Goal: Task Accomplishment & Management: Manage account settings

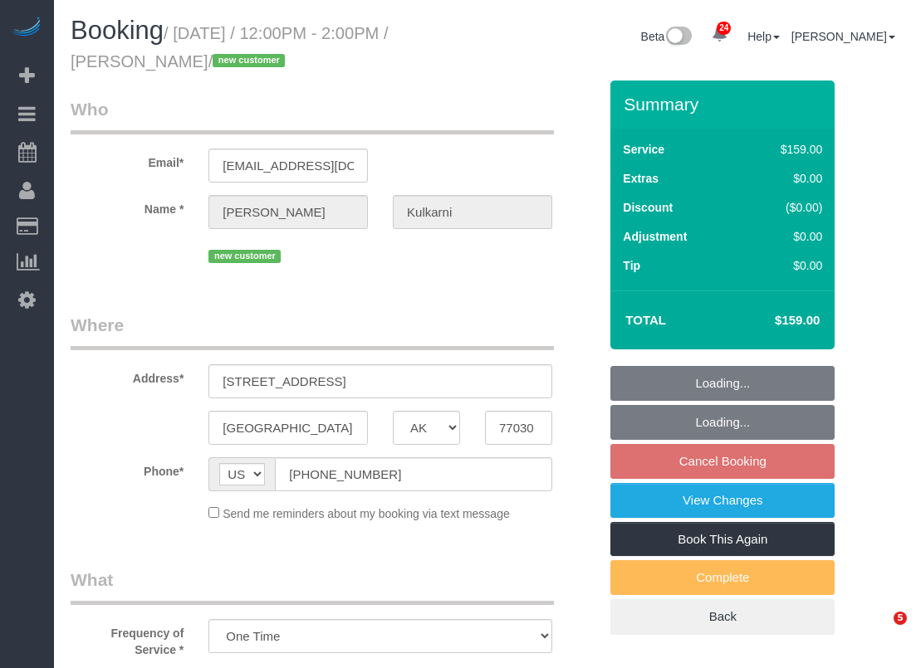
select select "[GEOGRAPHIC_DATA]"
select select "3"
select select "spot49"
select select "object:2280"
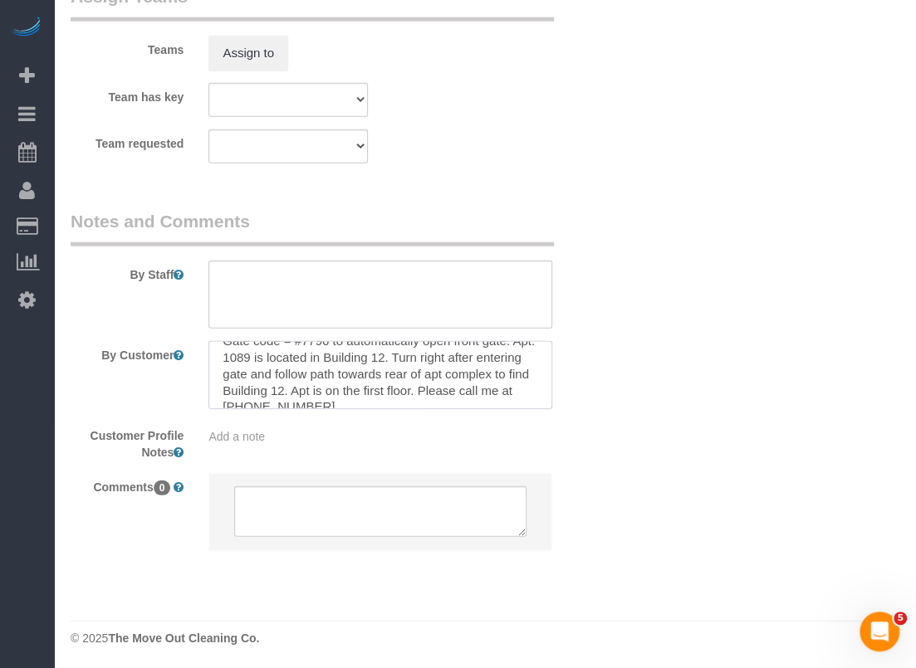
scroll to position [33, 0]
click at [287, 304] on textarea at bounding box center [380, 295] width 344 height 68
paste textarea "outside his apartment there is service parking we can park anywhere just not on…"
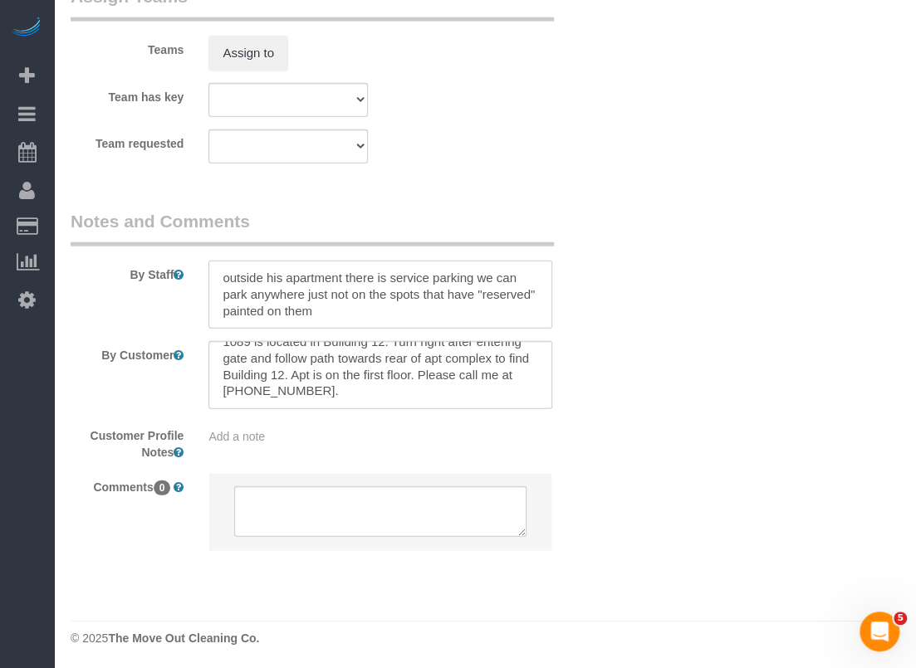
click at [286, 275] on textarea at bounding box center [380, 295] width 344 height 68
click at [344, 275] on textarea at bounding box center [380, 295] width 344 height 68
click at [384, 310] on textarea at bounding box center [380, 295] width 344 height 68
click at [223, 277] on textarea at bounding box center [380, 295] width 344 height 68
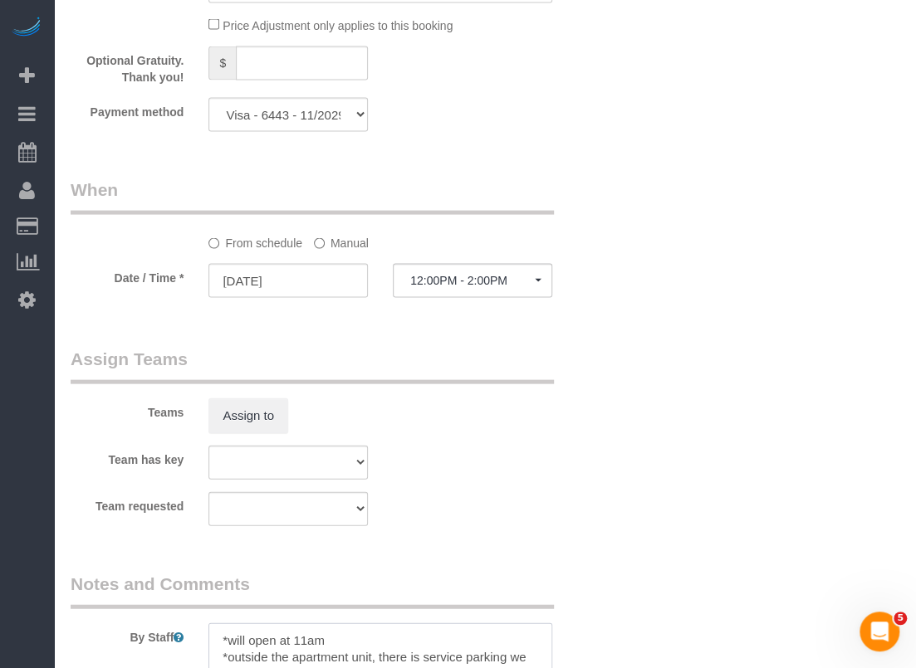
scroll to position [1227, 0]
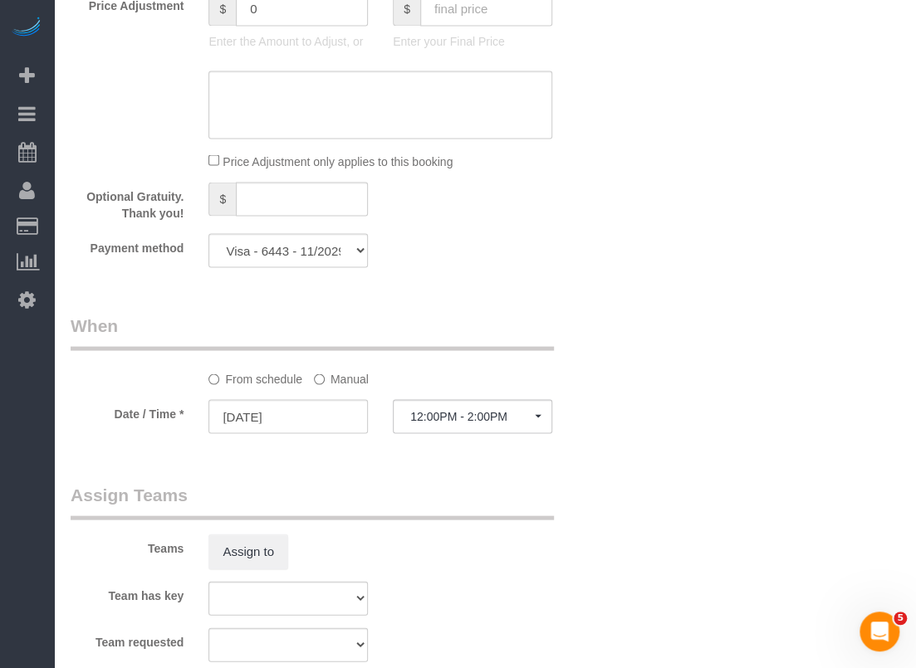
type textarea "*will open at 11am *outside the apartment unit, there is service parking we can…"
click at [464, 423] on button "12:00PM - 2:00PM" at bounding box center [472, 416] width 159 height 34
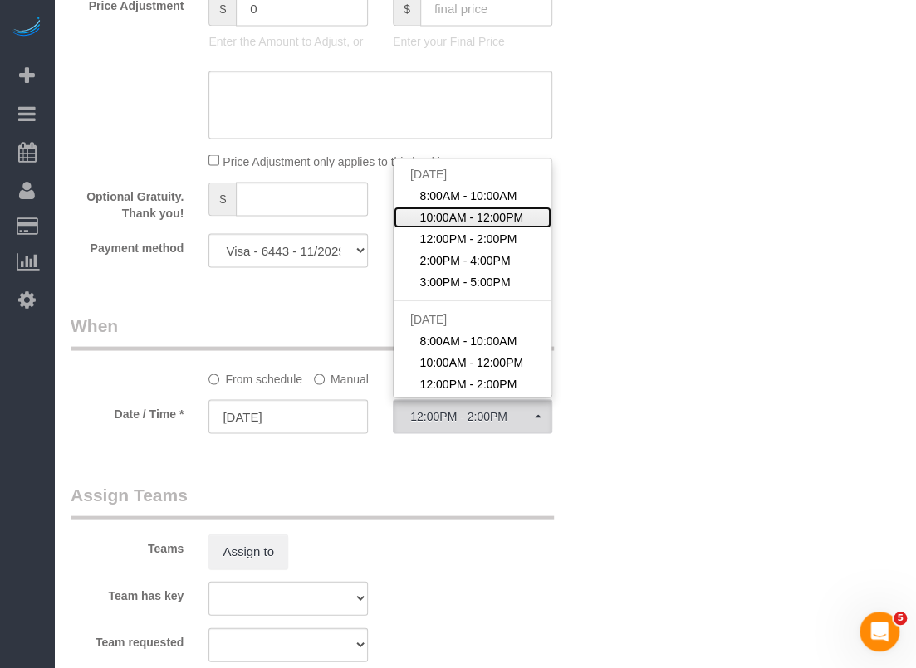
click at [445, 219] on span "10:00AM - 12:00PM" at bounding box center [472, 216] width 104 height 17
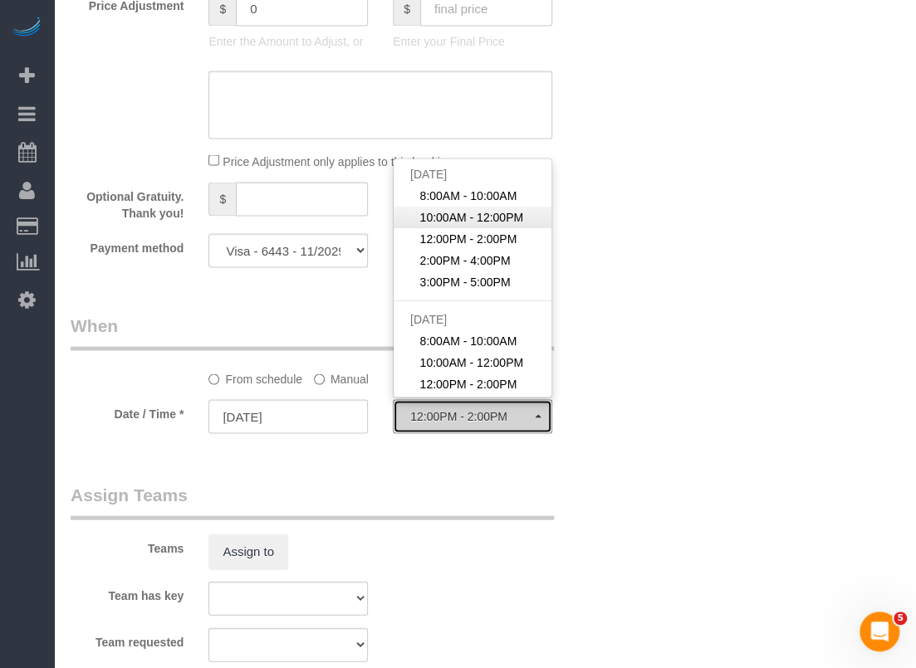
select select "spot48"
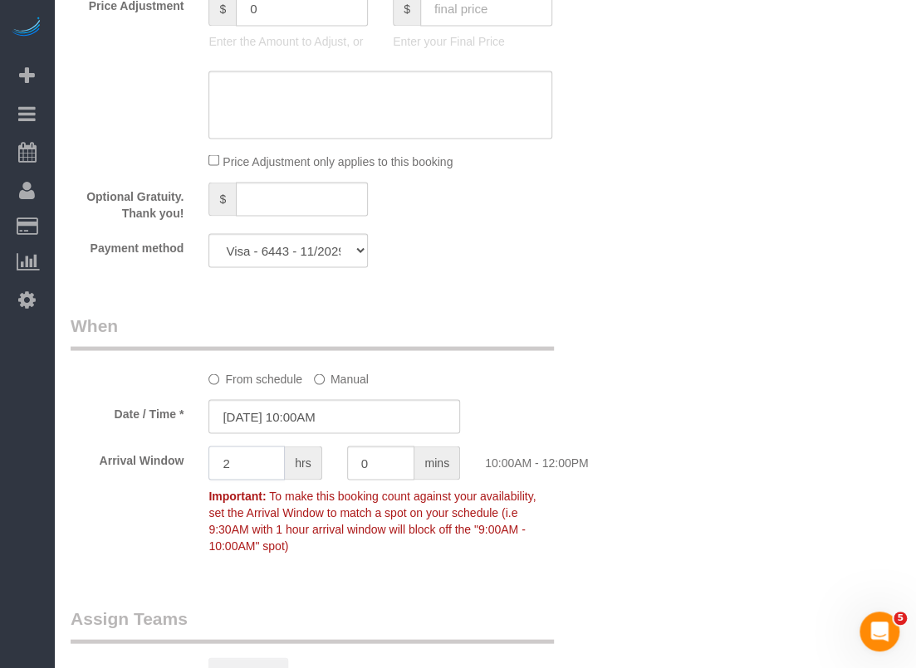
click at [267, 460] on input "2" at bounding box center [246, 463] width 76 height 34
click at [301, 416] on input "[DATE] 10:00AM" at bounding box center [334, 416] width 252 height 34
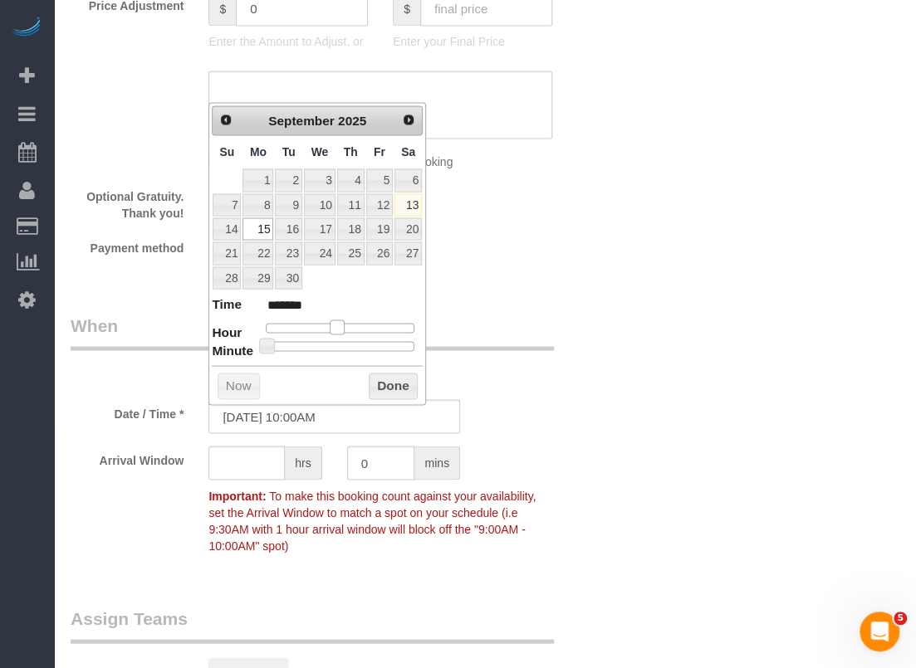
type input "[DATE] 11:00AM"
type input "*******"
click at [334, 324] on span at bounding box center [337, 327] width 15 height 15
click at [385, 381] on button "Done" at bounding box center [393, 386] width 49 height 27
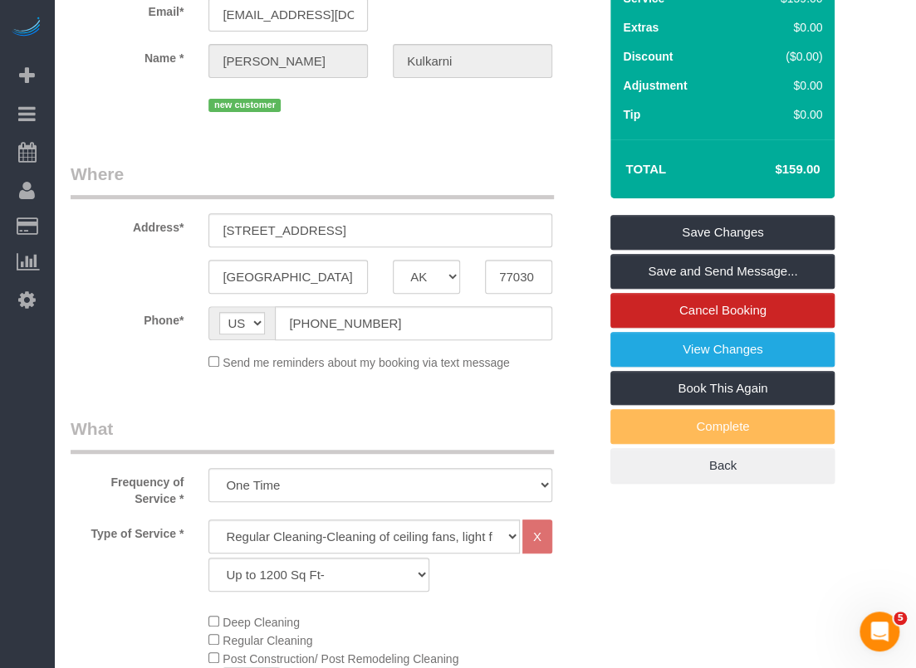
scroll to position [0, 0]
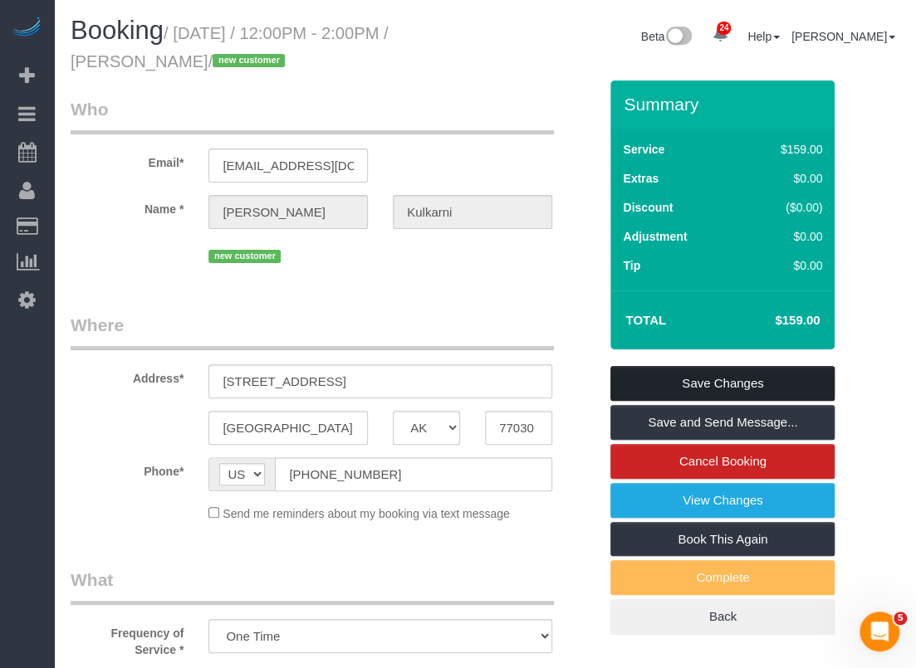
click at [662, 381] on link "Save Changes" at bounding box center [722, 383] width 224 height 35
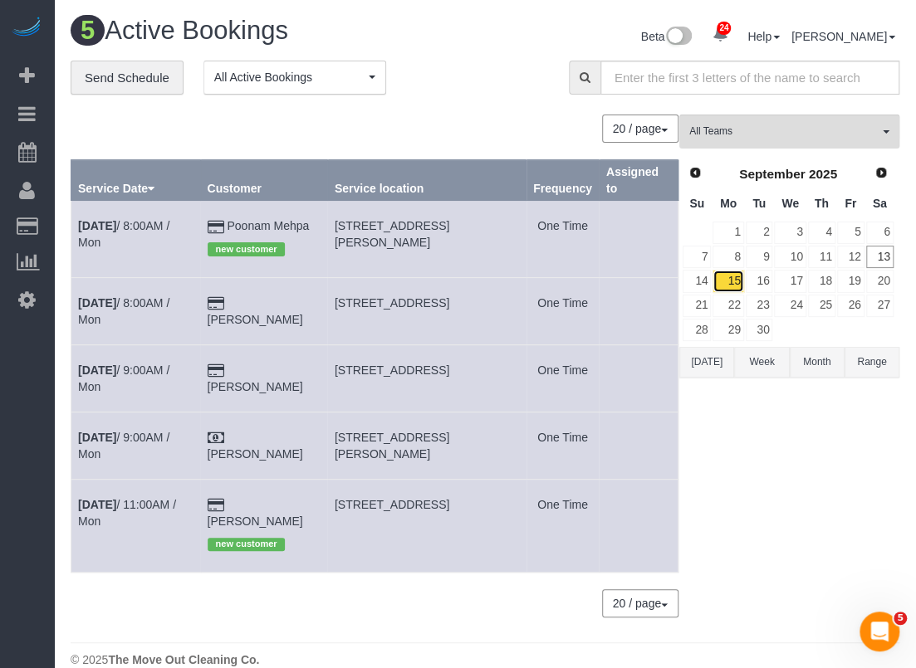
click at [728, 283] on link "15" at bounding box center [727, 281] width 31 height 22
click at [736, 275] on link "15" at bounding box center [727, 281] width 31 height 22
click at [737, 275] on link "15" at bounding box center [727, 281] width 31 height 22
click at [878, 248] on link "13" at bounding box center [879, 257] width 27 height 22
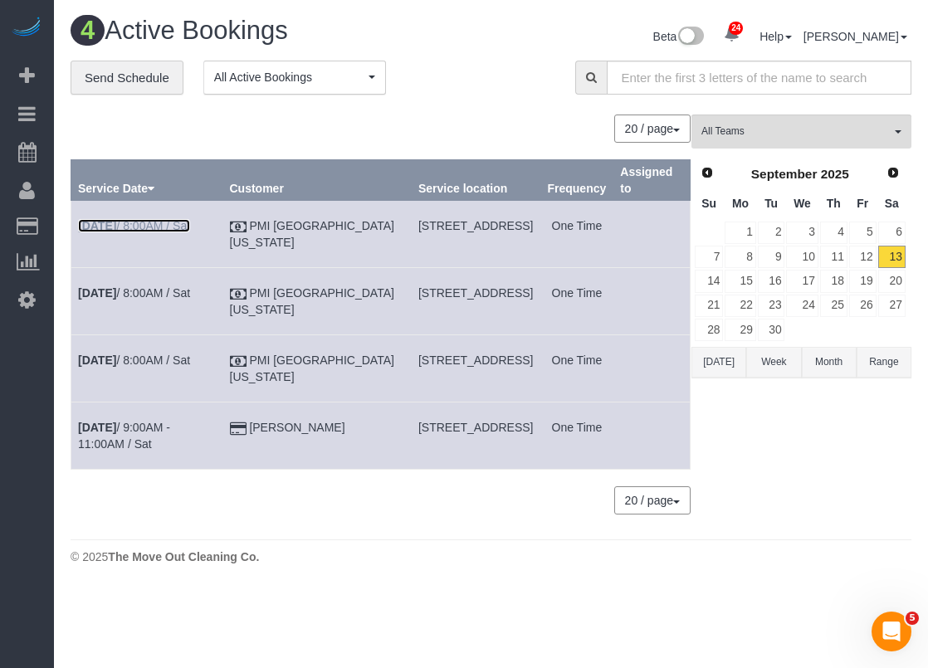
click at [144, 228] on link "[DATE] 8:00AM / Sat" at bounding box center [134, 225] width 112 height 13
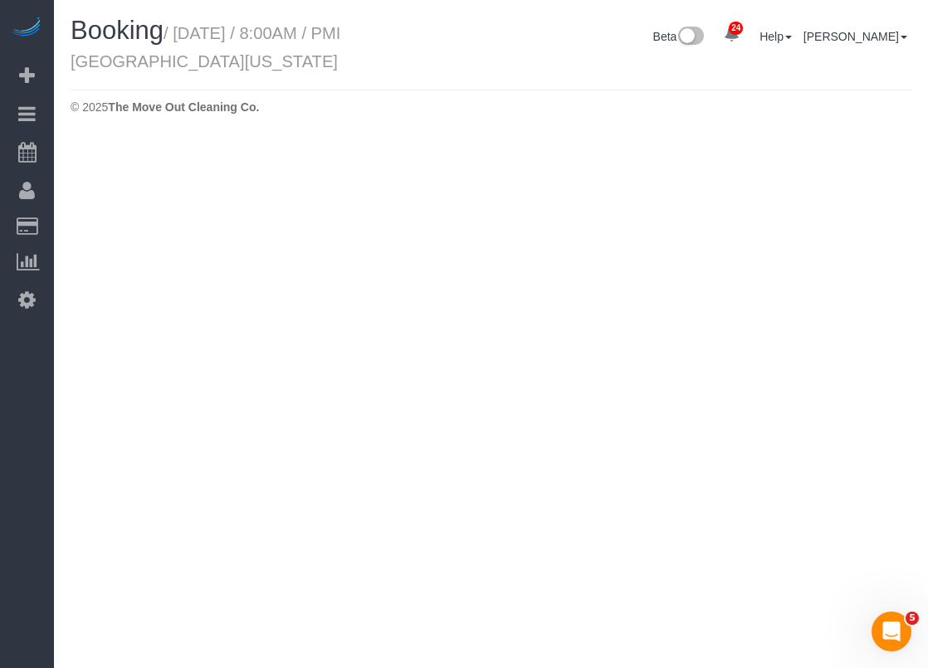
select select "[GEOGRAPHIC_DATA]"
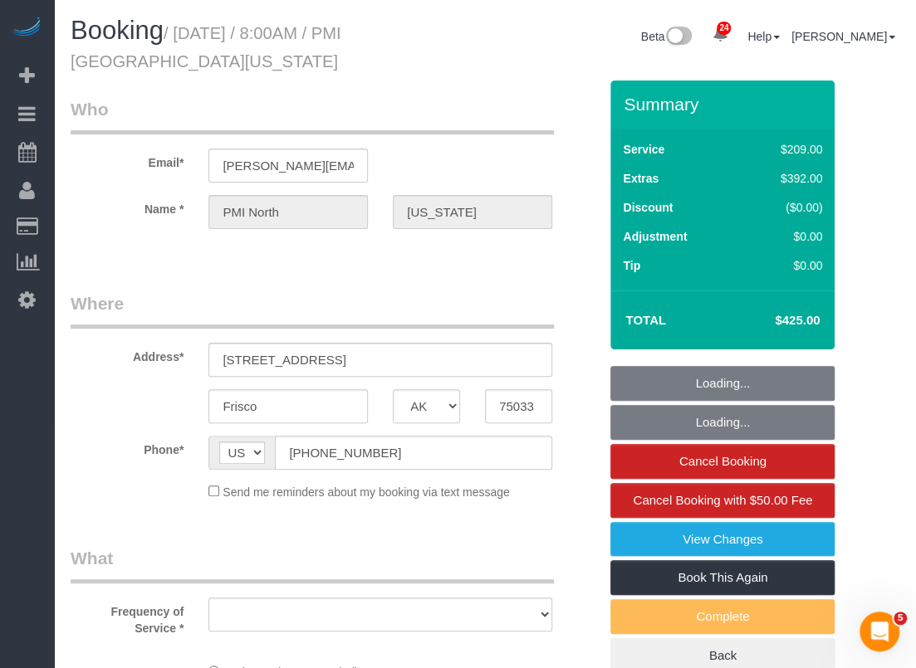
select select "3"
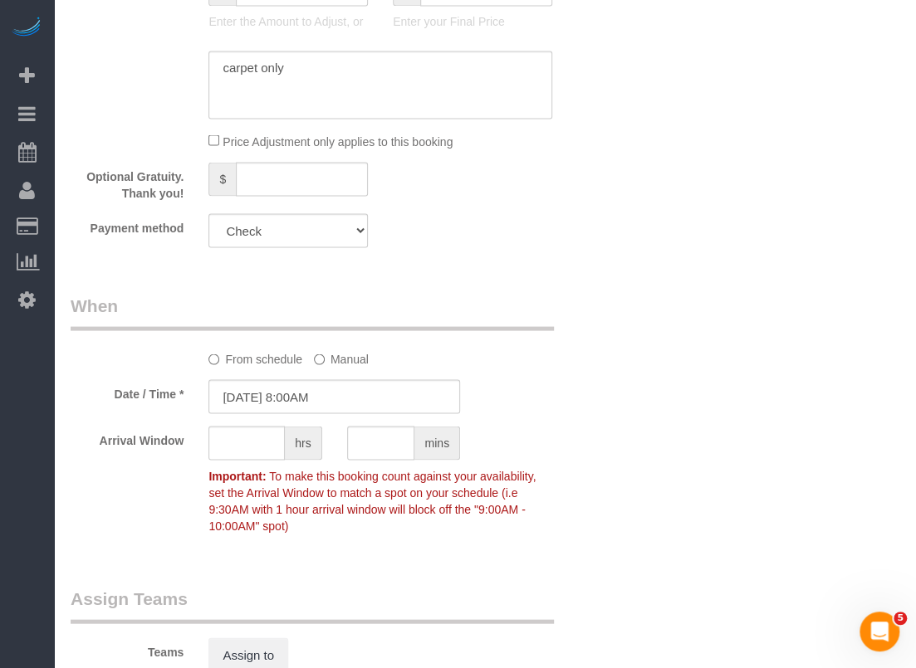
select select "object:3052"
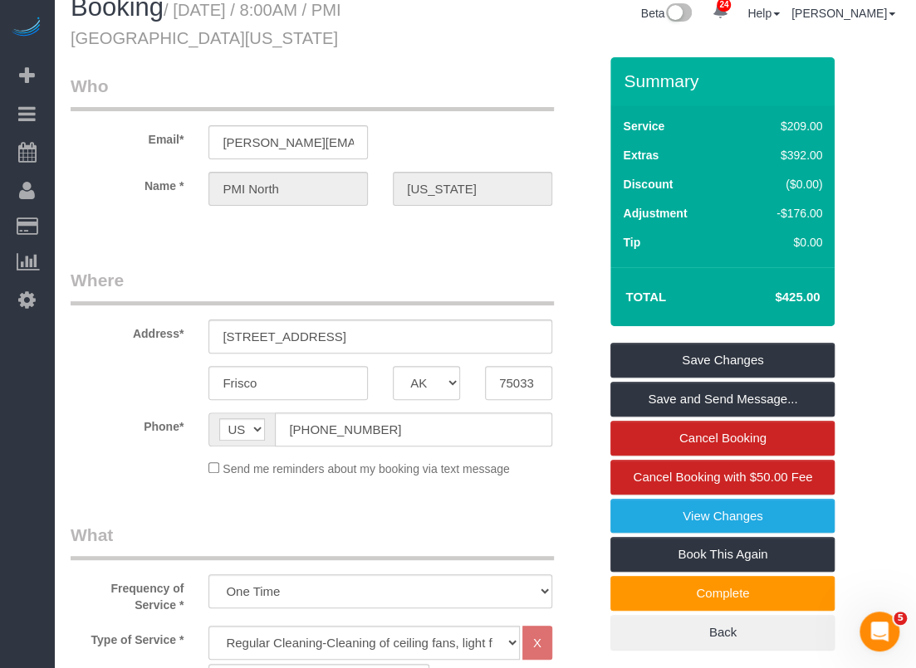
scroll to position [19, 0]
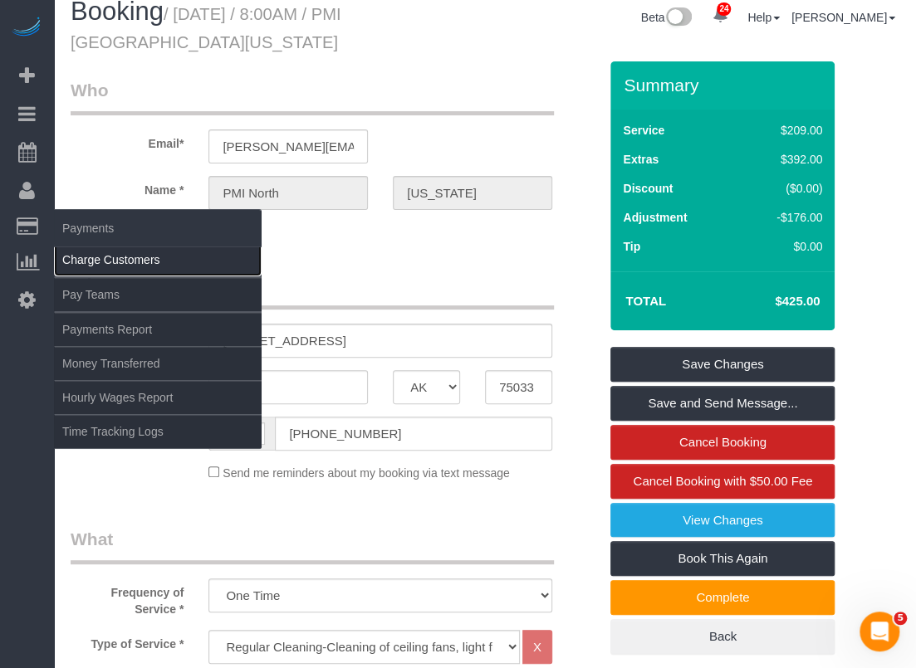
click at [85, 259] on link "Charge Customers" at bounding box center [158, 259] width 208 height 33
select select
